Goal: Task Accomplishment & Management: Manage account settings

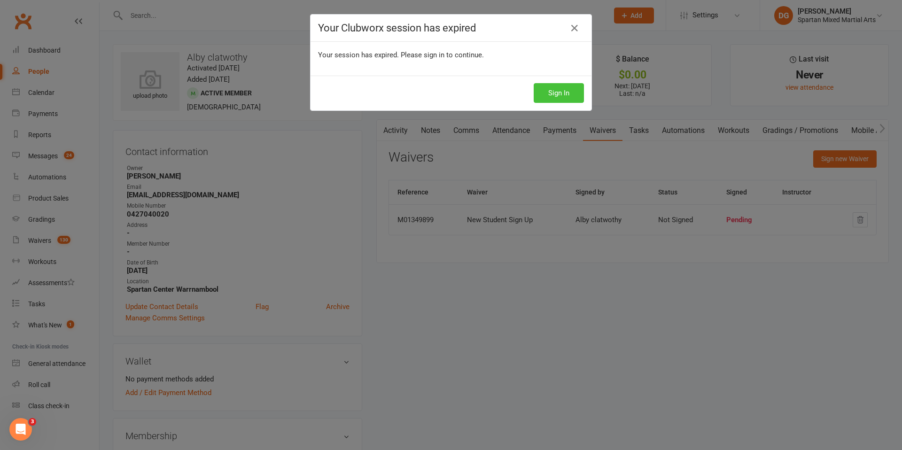
click at [551, 94] on button "Sign In" at bounding box center [559, 93] width 50 height 20
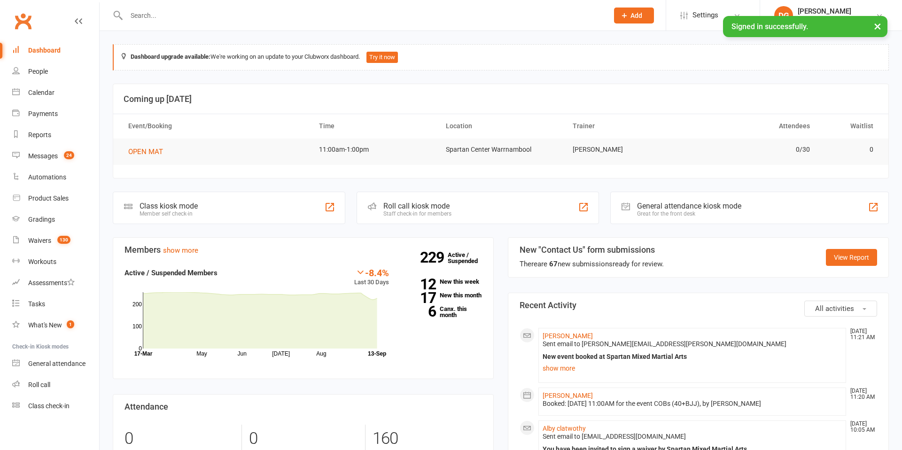
click at [161, 15] on input "text" at bounding box center [363, 15] width 478 height 13
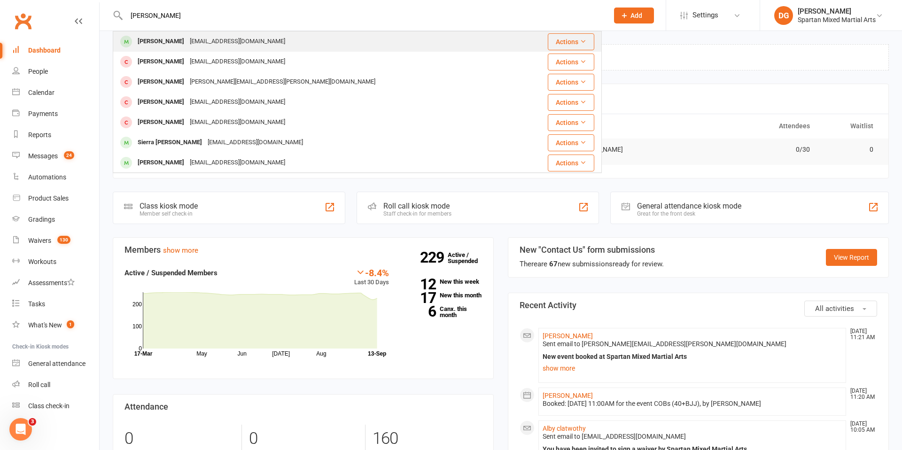
type input "ricky"
click at [163, 44] on div "Ricky Marshall" at bounding box center [161, 42] width 52 height 14
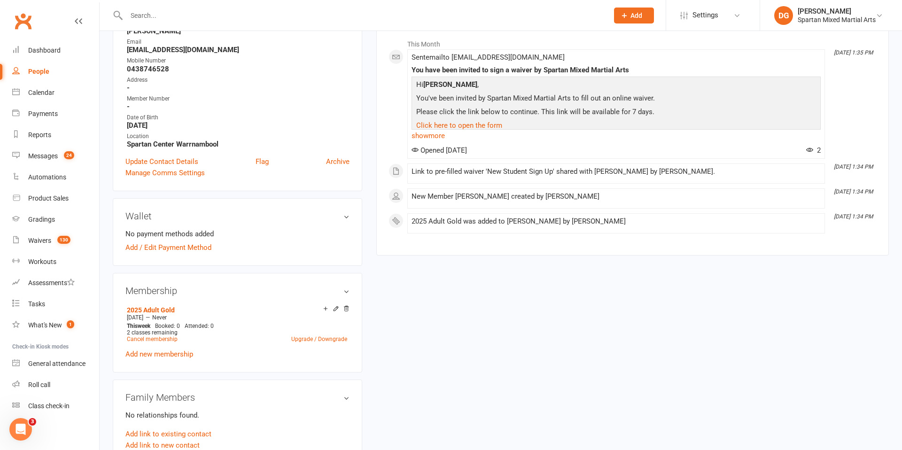
scroll to position [146, 0]
click at [180, 248] on link "Add / Edit Payment Method" at bounding box center [168, 246] width 86 height 11
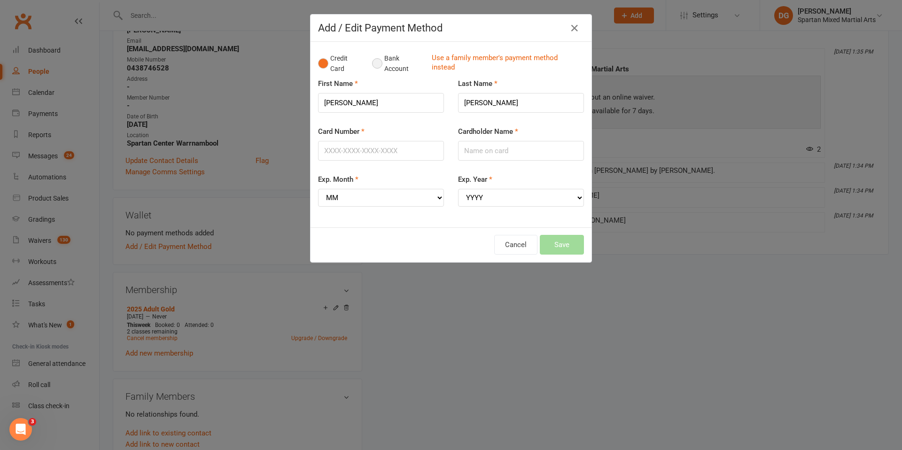
click at [378, 64] on button "Bank Account" at bounding box center [398, 63] width 52 height 29
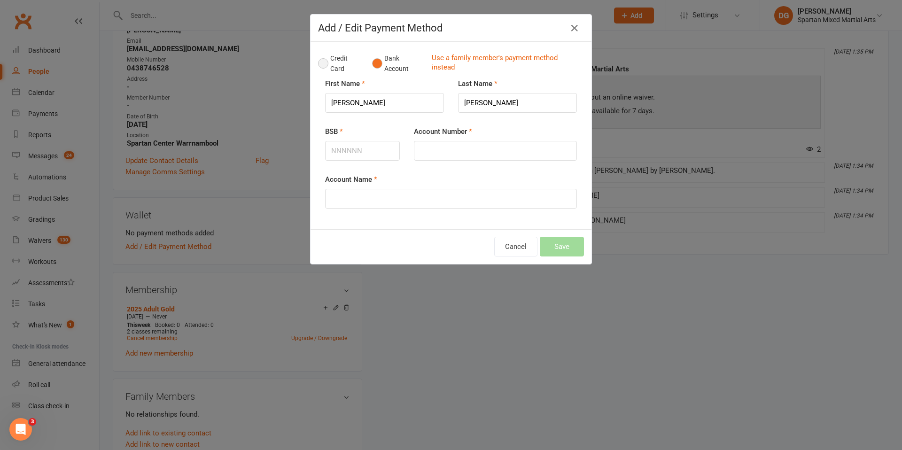
click at [322, 64] on button "Credit Card" at bounding box center [340, 63] width 44 height 29
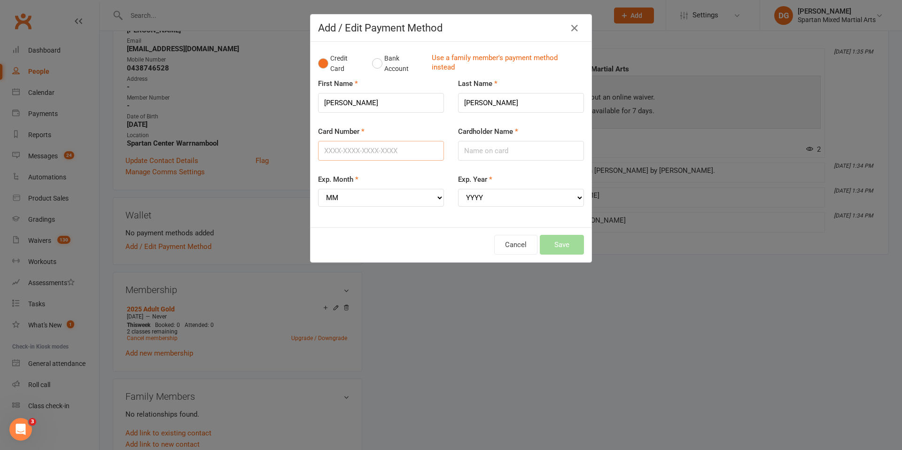
click at [371, 148] on input "Card Number" at bounding box center [381, 151] width 126 height 20
type input "4773610000099195"
drag, startPoint x: 496, startPoint y: 148, endPoint x: 507, endPoint y: 154, distance: 12.6
click at [496, 148] on input "Cardholder Name" at bounding box center [521, 151] width 126 height 20
type input "R J Marshall"
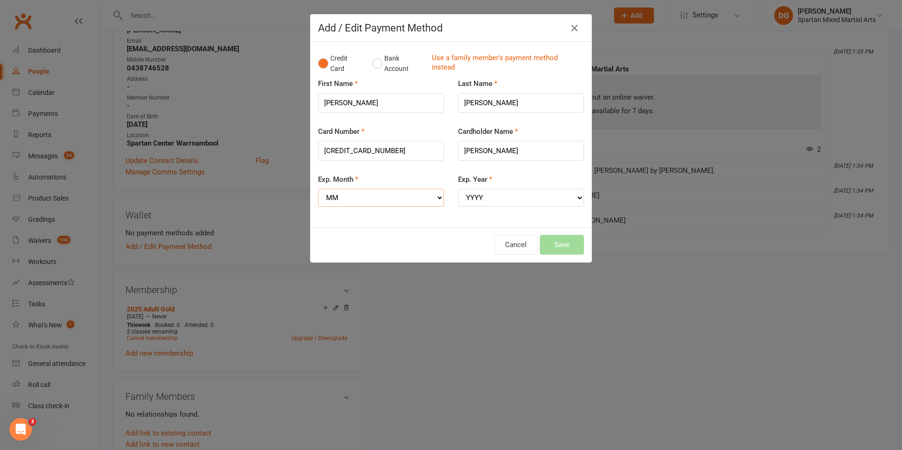
click at [397, 197] on select "MM 01 02 03 04 05 06 07 08 09 10 11 12" at bounding box center [381, 198] width 126 height 18
select select "10"
click at [318, 189] on select "MM 01 02 03 04 05 06 07 08 09 10 11 12" at bounding box center [381, 198] width 126 height 18
click at [521, 199] on select "YYYY 2025 2026 2027 2028 2029 2030 2031 2032 2033 2034" at bounding box center [521, 198] width 126 height 18
select select "2027"
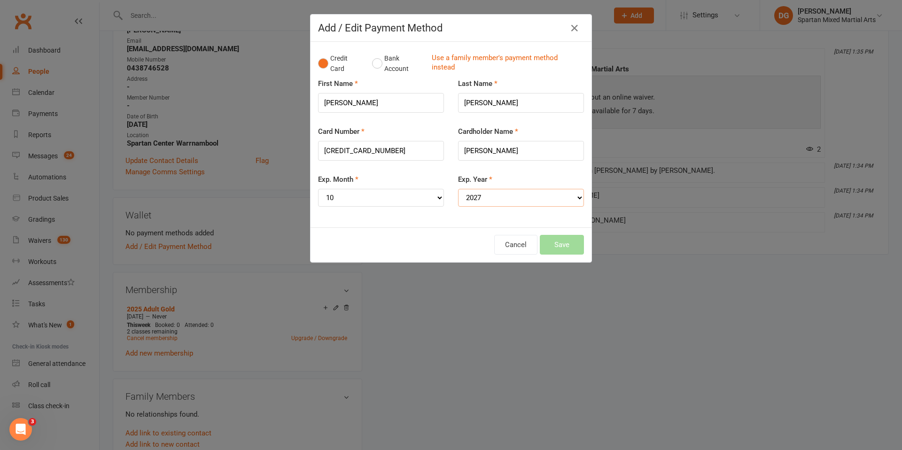
click at [458, 189] on select "YYYY 2025 2026 2027 2028 2029 2030 2031 2032 2033 2034" at bounding box center [521, 198] width 126 height 18
click at [568, 249] on button "Save" at bounding box center [562, 245] width 44 height 20
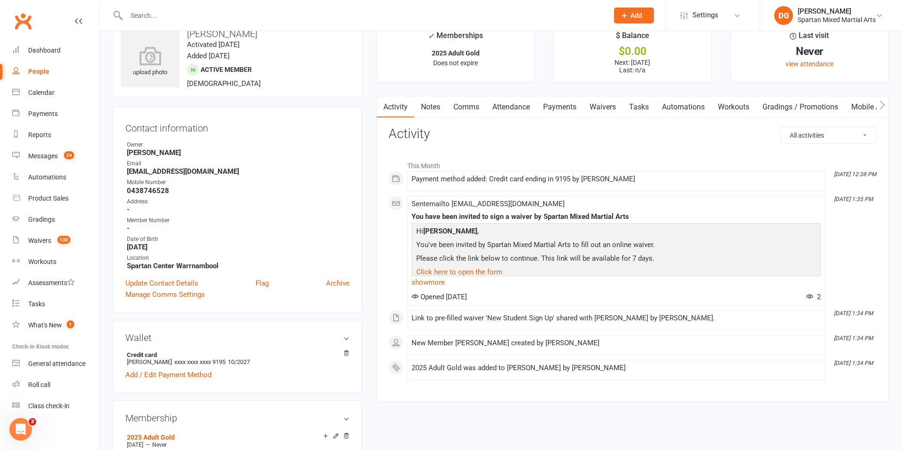
scroll to position [21, 0]
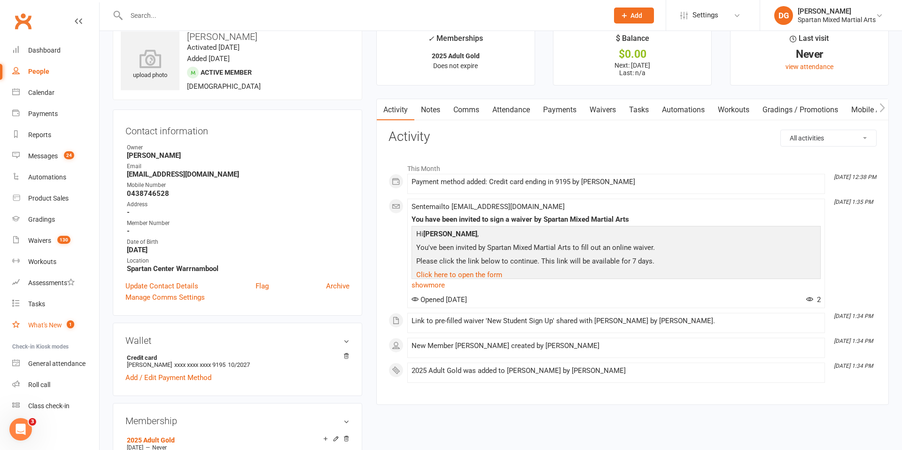
click at [54, 326] on div "What's New" at bounding box center [45, 325] width 34 height 8
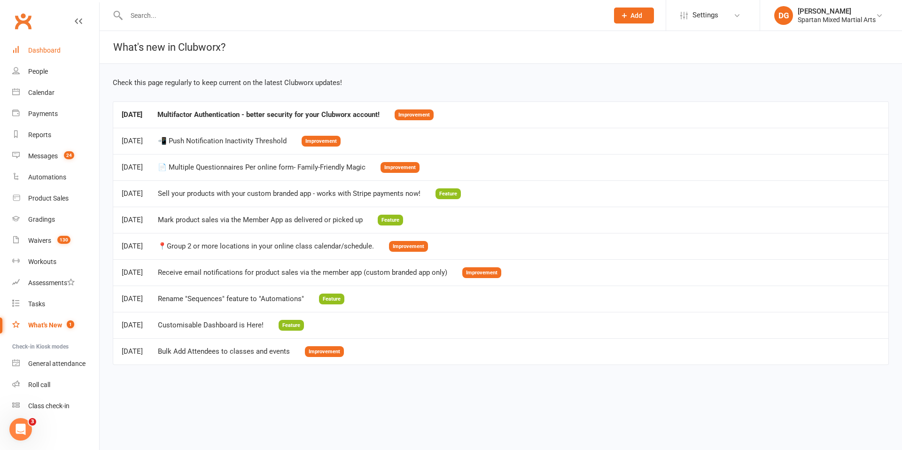
click at [40, 49] on div "Dashboard" at bounding box center [44, 50] width 32 height 8
